Goal: Transaction & Acquisition: Obtain resource

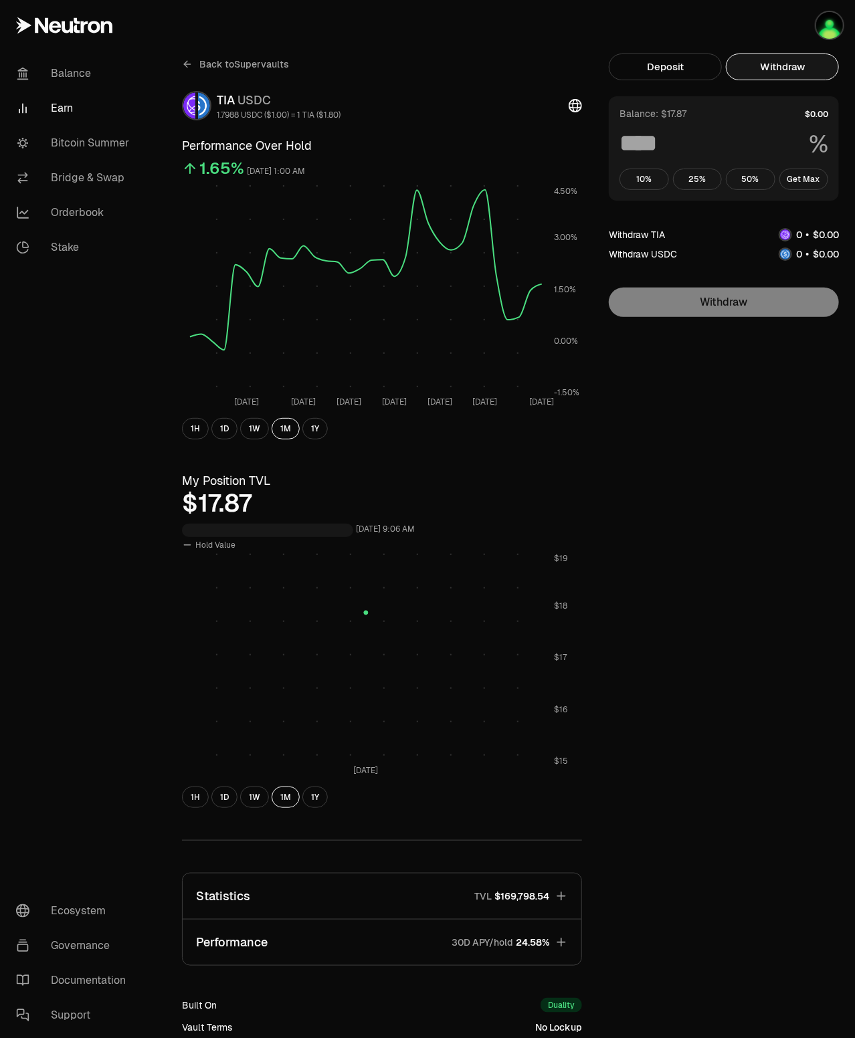
click at [803, 74] on button "Withdraw" at bounding box center [782, 66] width 113 height 27
click at [798, 183] on button "Get Max" at bounding box center [803, 179] width 49 height 21
type input "***"
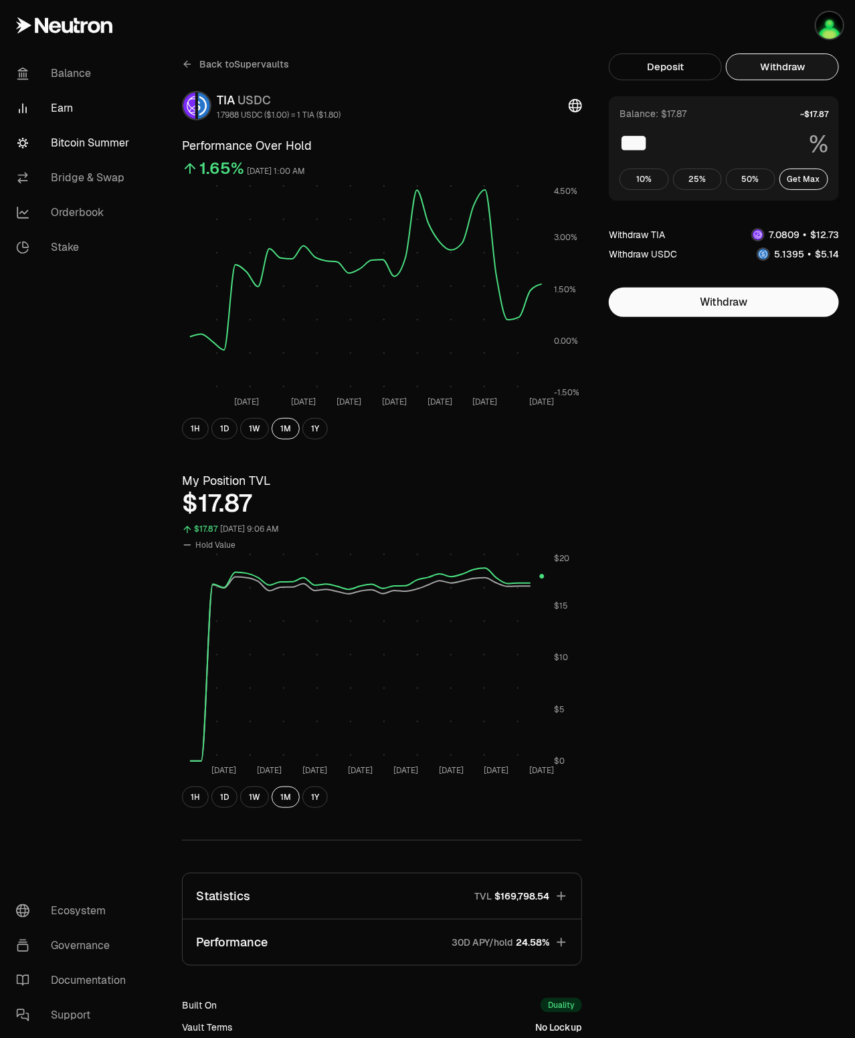
click at [100, 140] on link "Bitcoin Summer" at bounding box center [74, 143] width 139 height 35
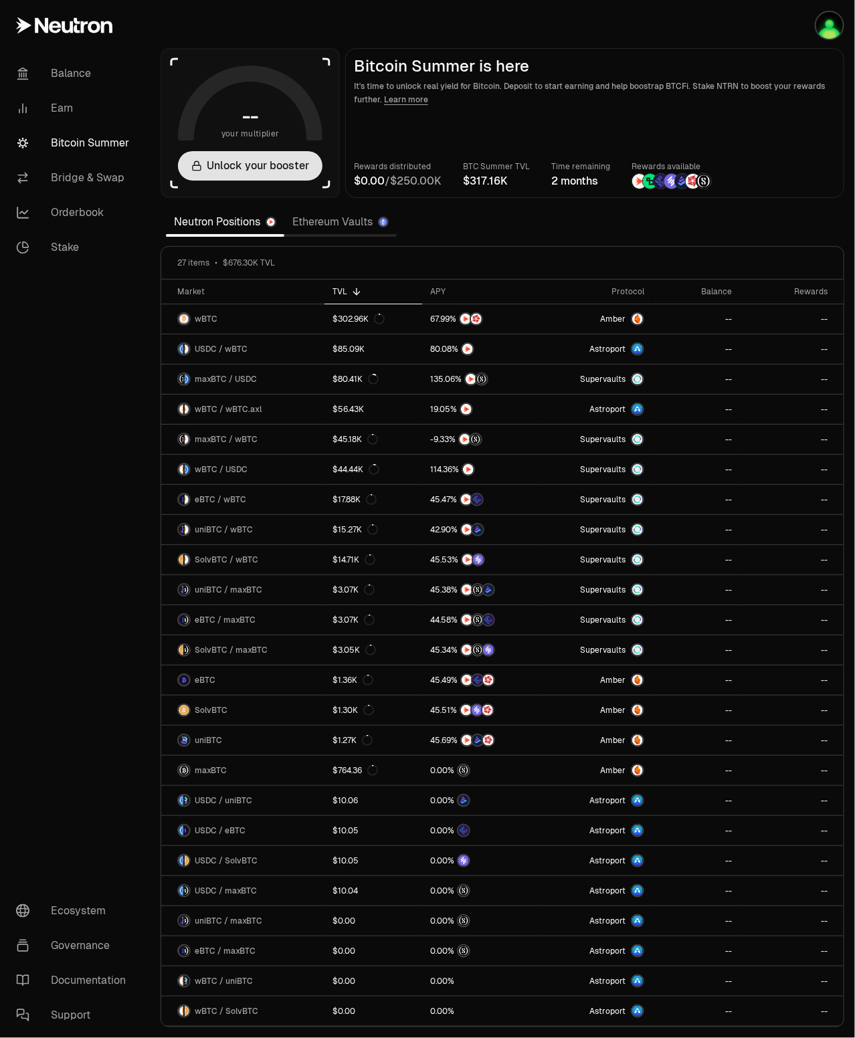
click at [290, 165] on button "Unlock your booster" at bounding box center [250, 165] width 144 height 29
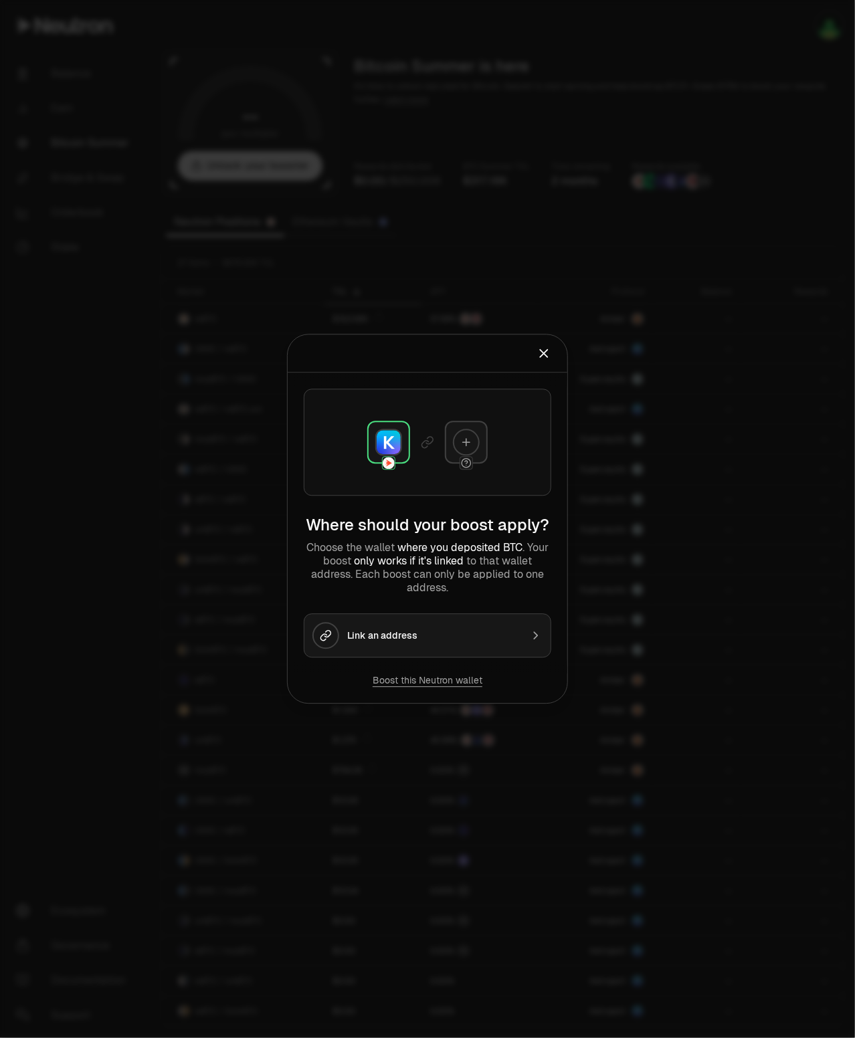
click at [548, 350] on icon "Close" at bounding box center [543, 353] width 7 height 7
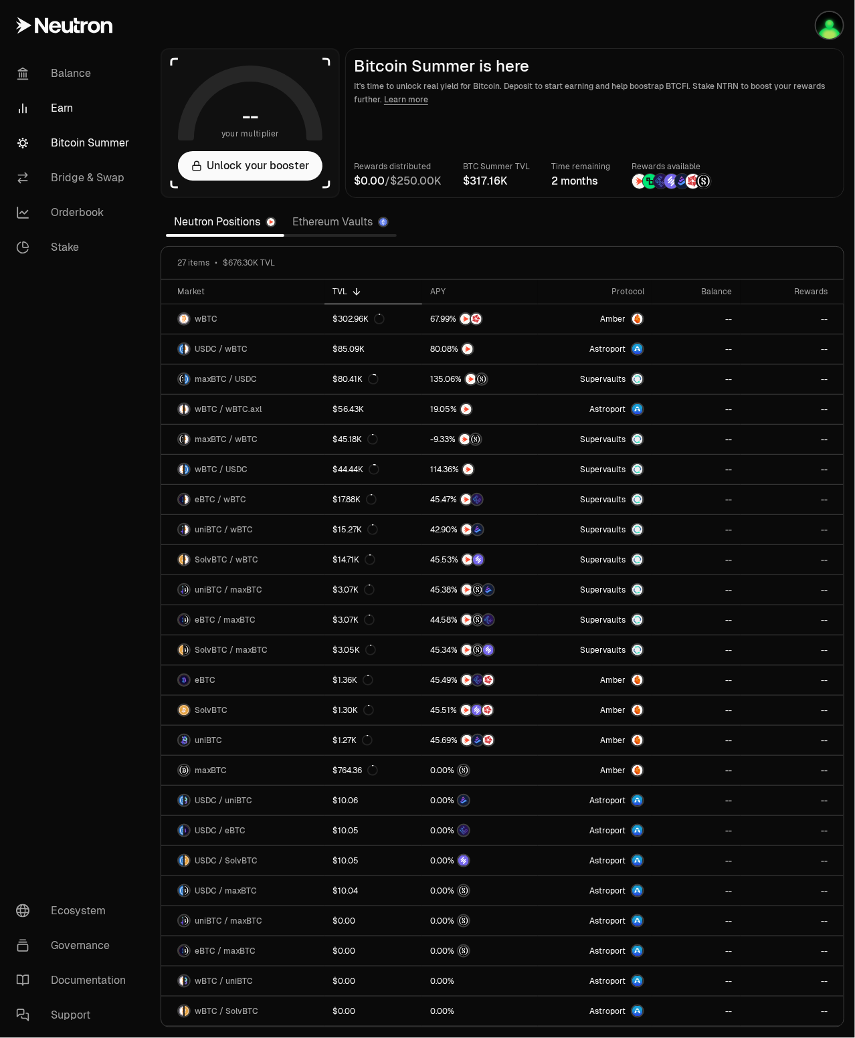
click at [53, 101] on link "Earn" at bounding box center [74, 108] width 139 height 35
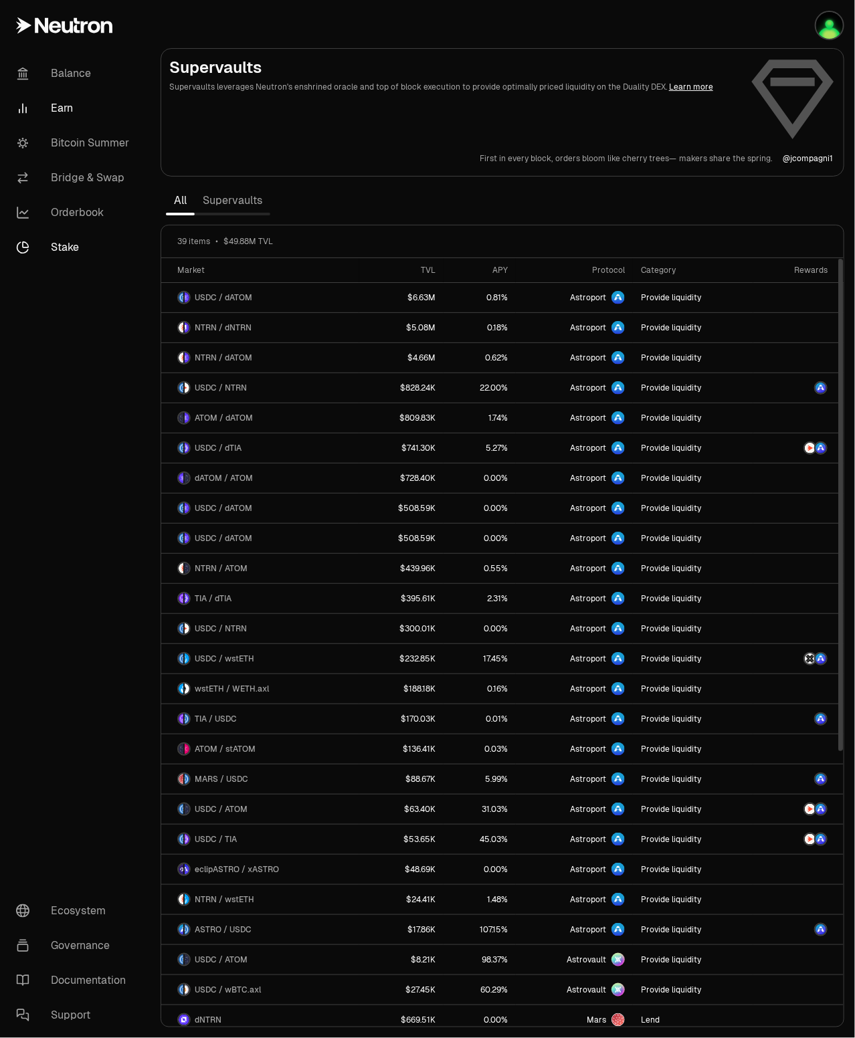
click at [76, 243] on link "Stake" at bounding box center [74, 247] width 139 height 35
